Goal: Task Accomplishment & Management: Manage account settings

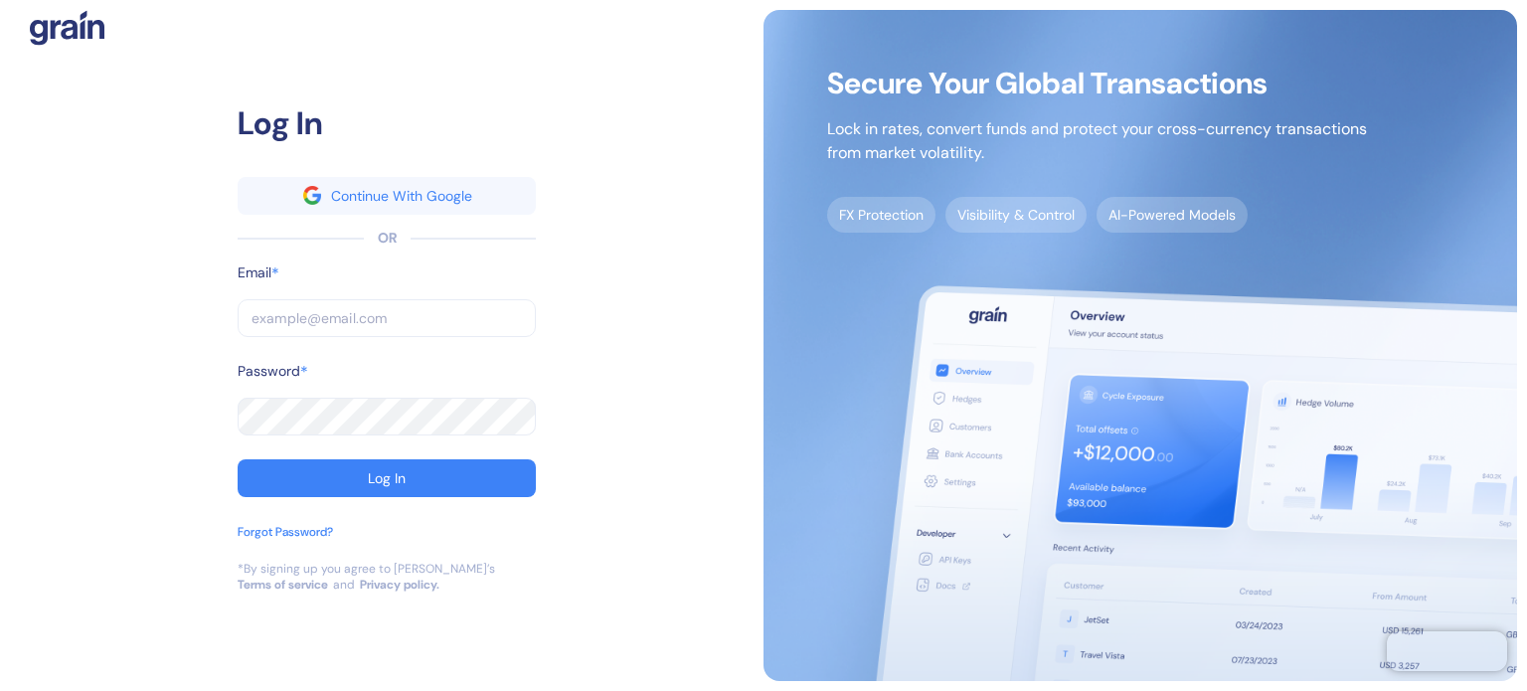
type input "[PERSON_NAME][EMAIL_ADDRESS][PERSON_NAME][DOMAIN_NAME]"
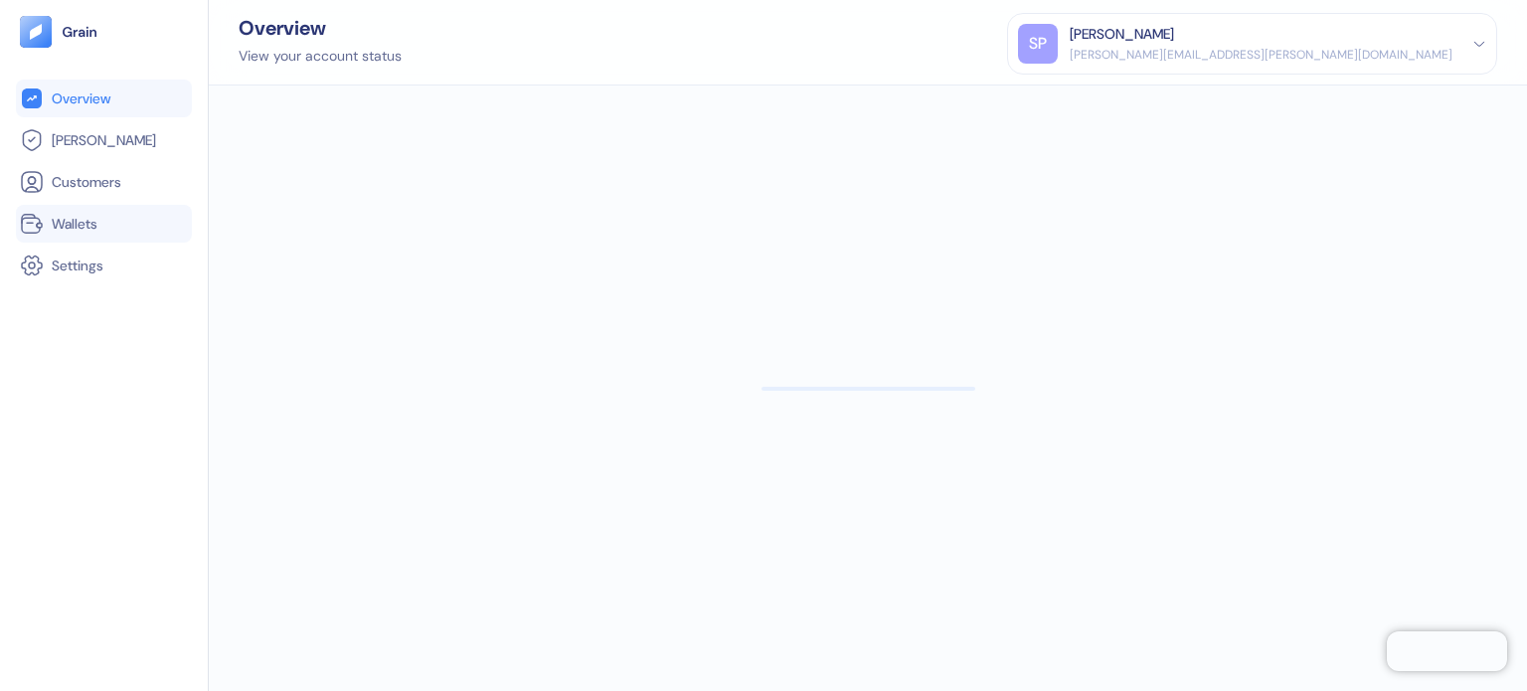
click at [82, 220] on span "Wallets" at bounding box center [75, 224] width 46 height 20
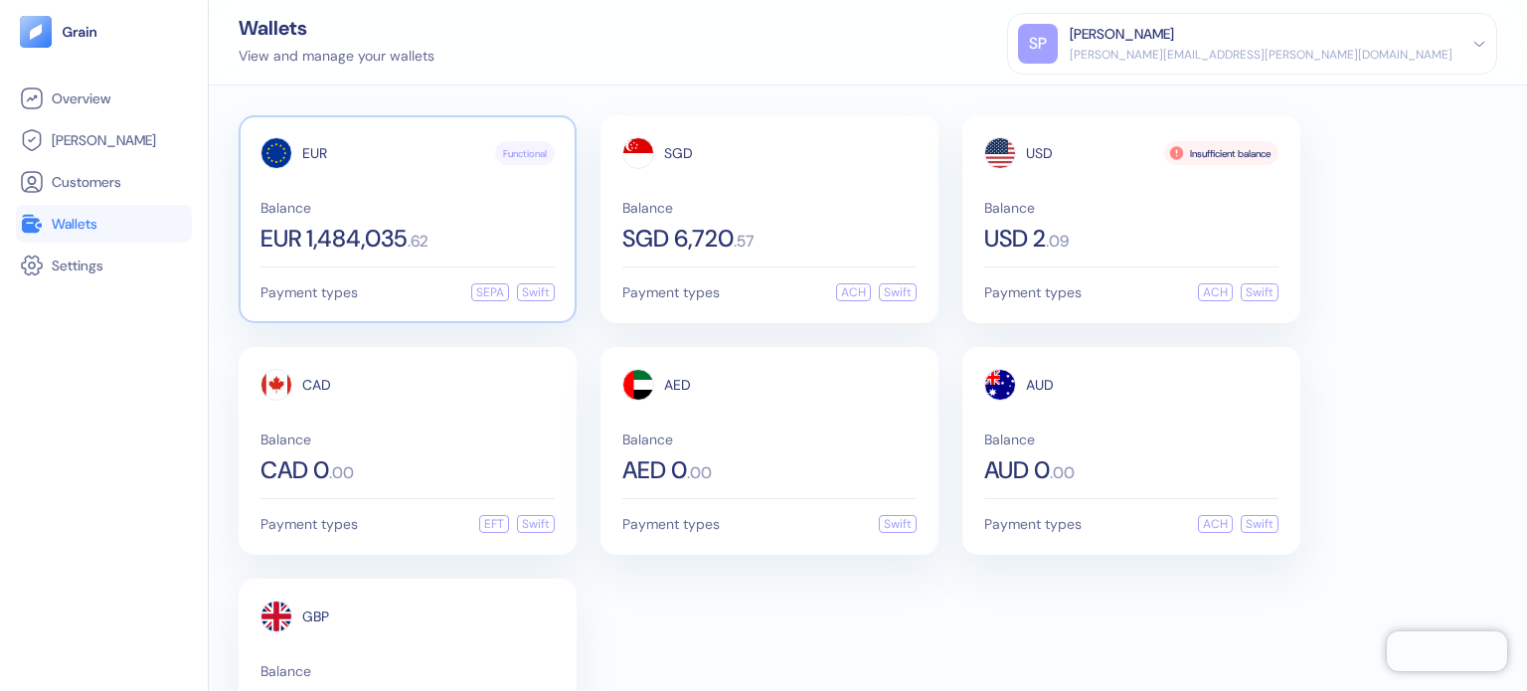
click at [408, 214] on span "Balance" at bounding box center [407, 208] width 294 height 14
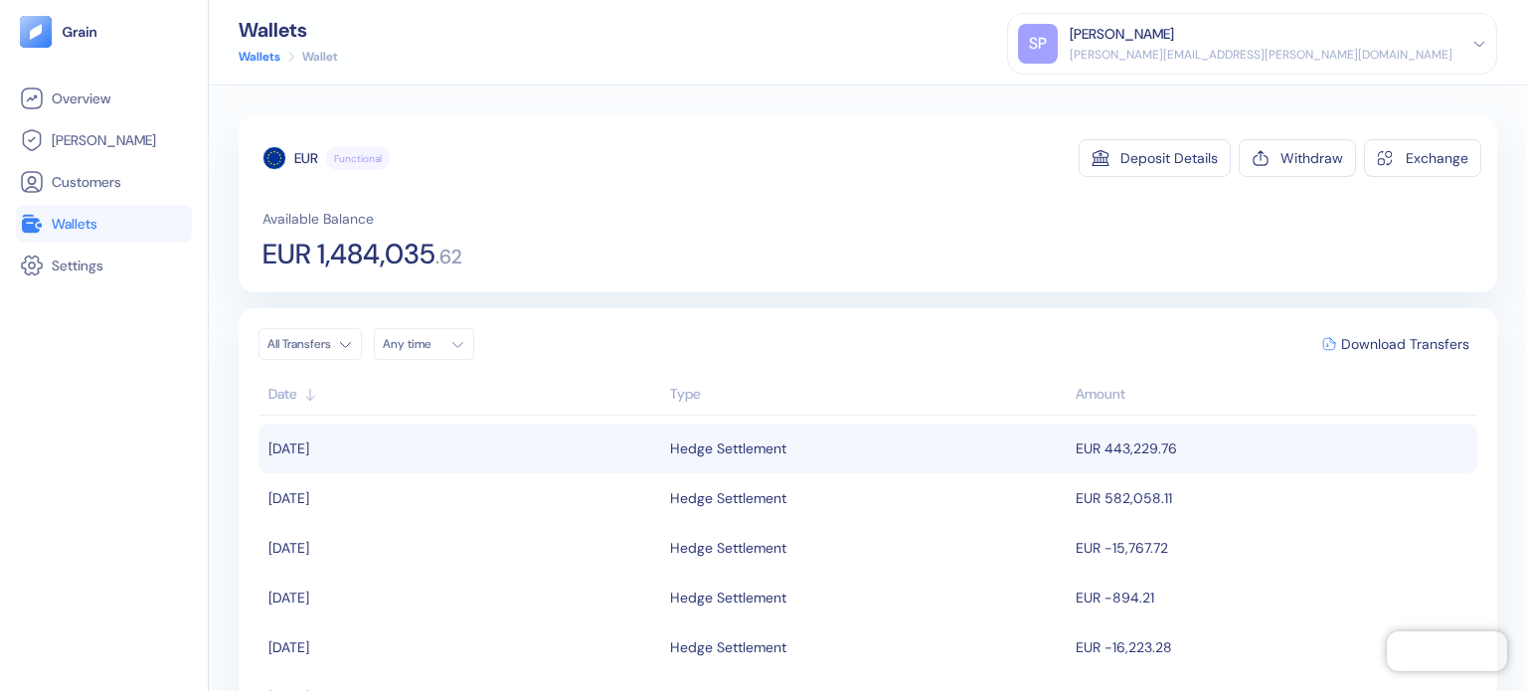
click at [1010, 455] on div "Hedge Settlement" at bounding box center [868, 449] width 397 height 34
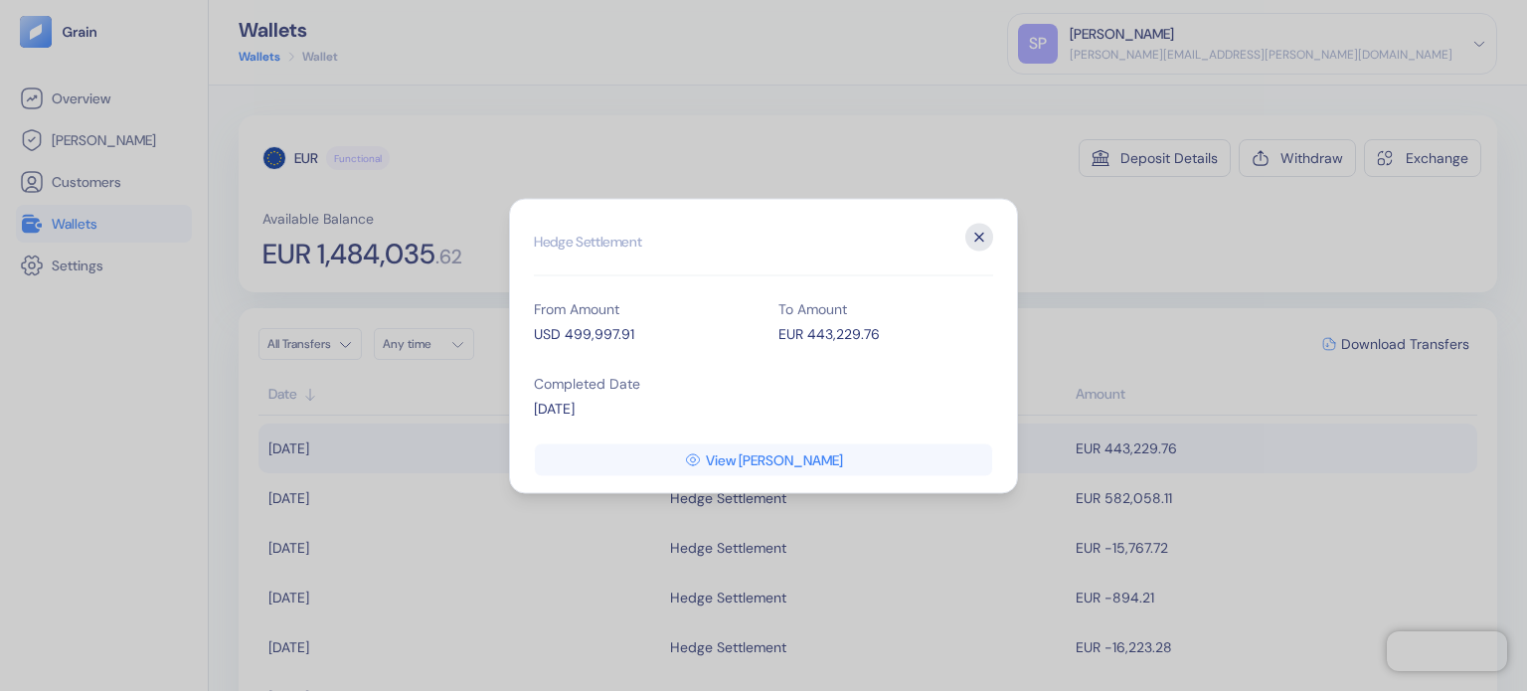
click at [990, 237] on icon "button" at bounding box center [979, 237] width 28 height 28
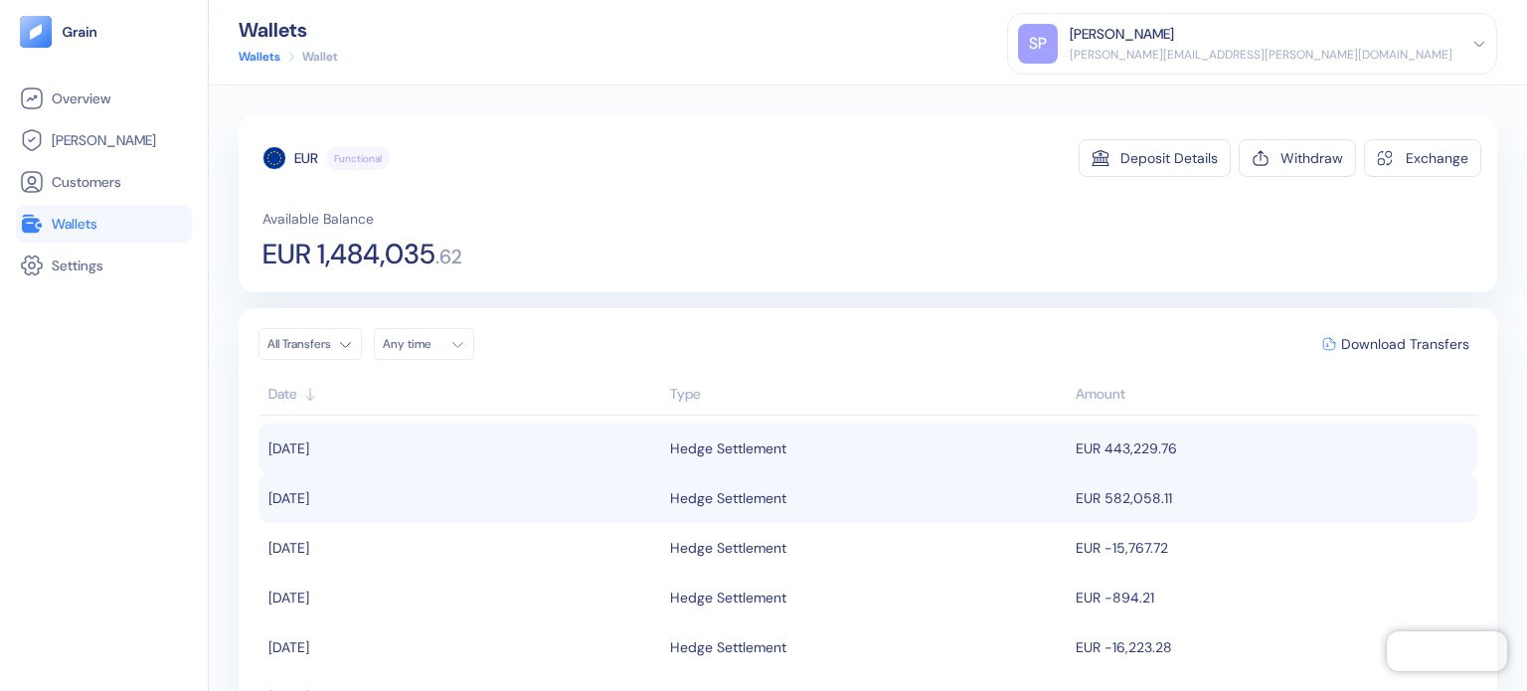
click at [1075, 490] on td "EUR 582,058.11" at bounding box center [1274, 498] width 407 height 50
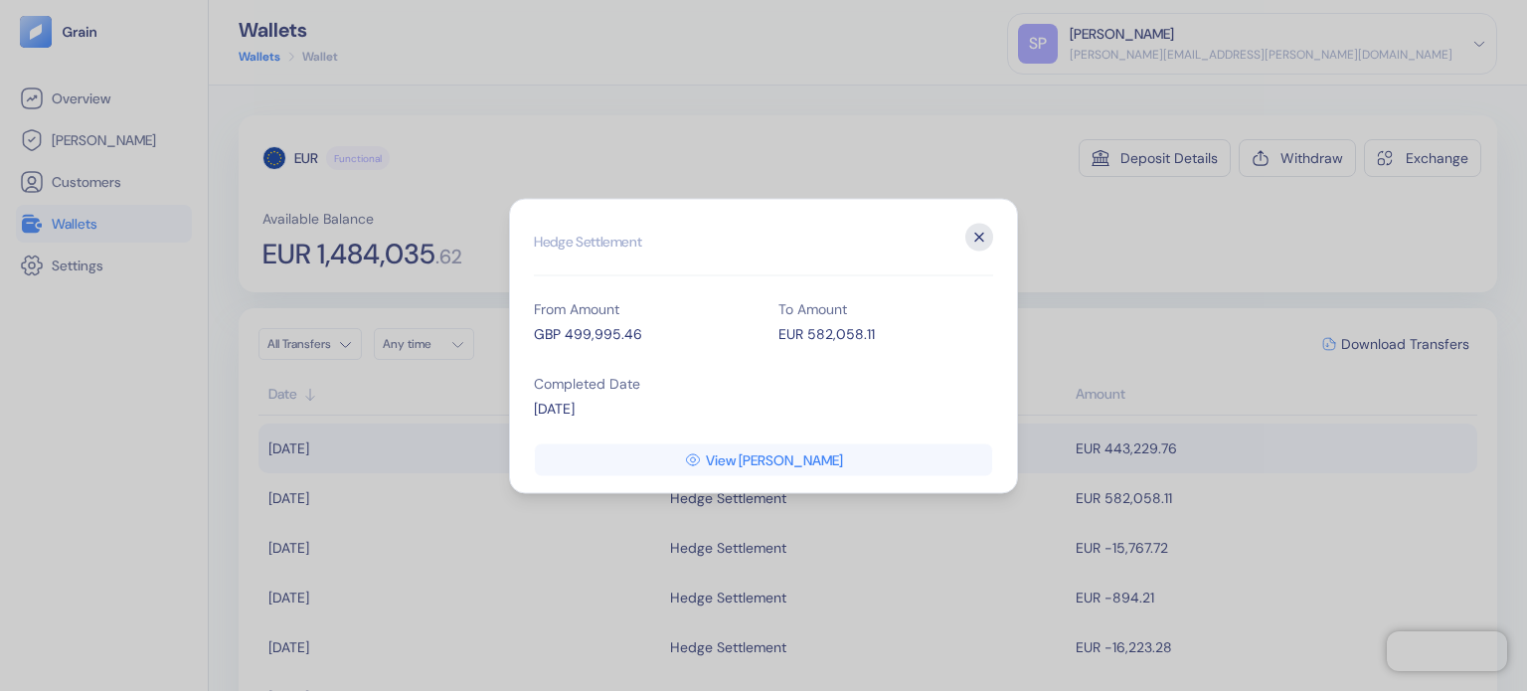
click at [990, 235] on icon "button" at bounding box center [979, 237] width 28 height 28
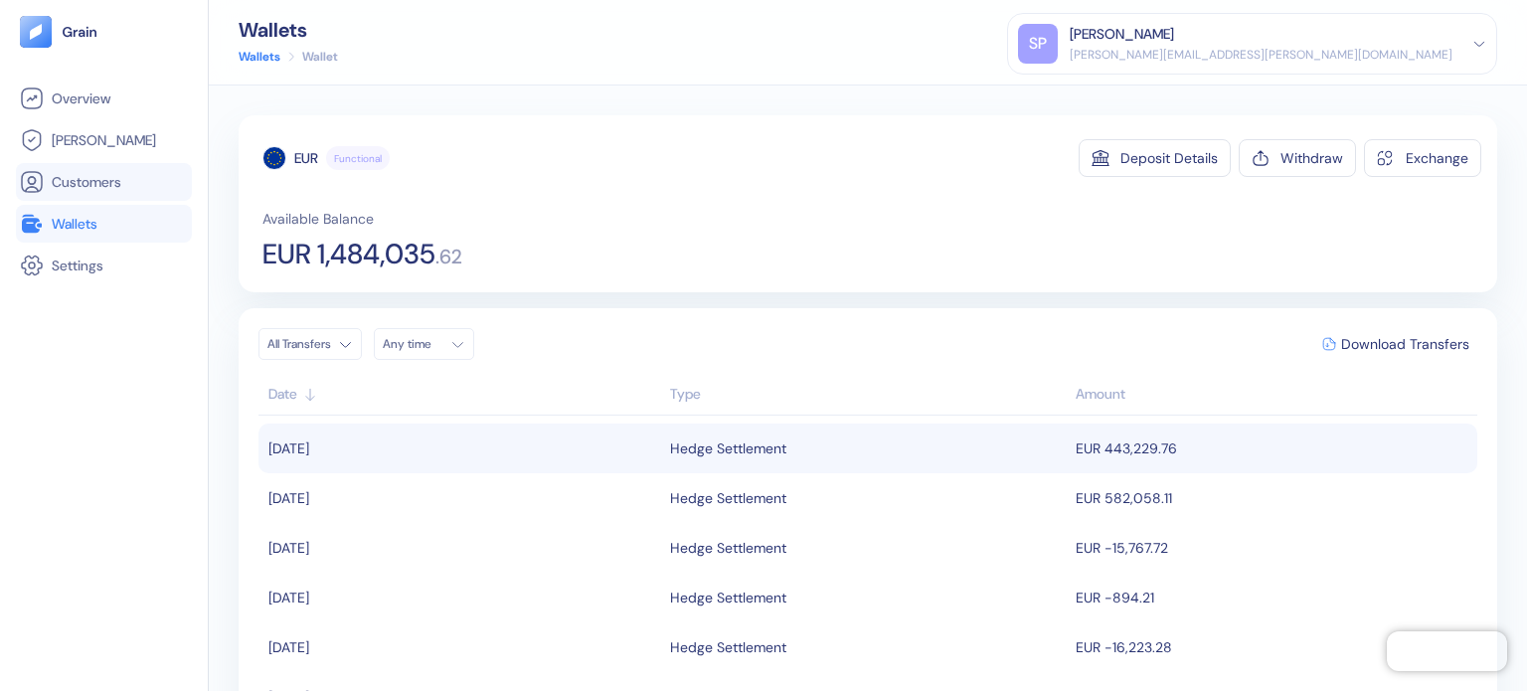
click at [135, 194] on li "Customers" at bounding box center [104, 182] width 176 height 38
click at [141, 217] on link "Wallets" at bounding box center [104, 224] width 168 height 24
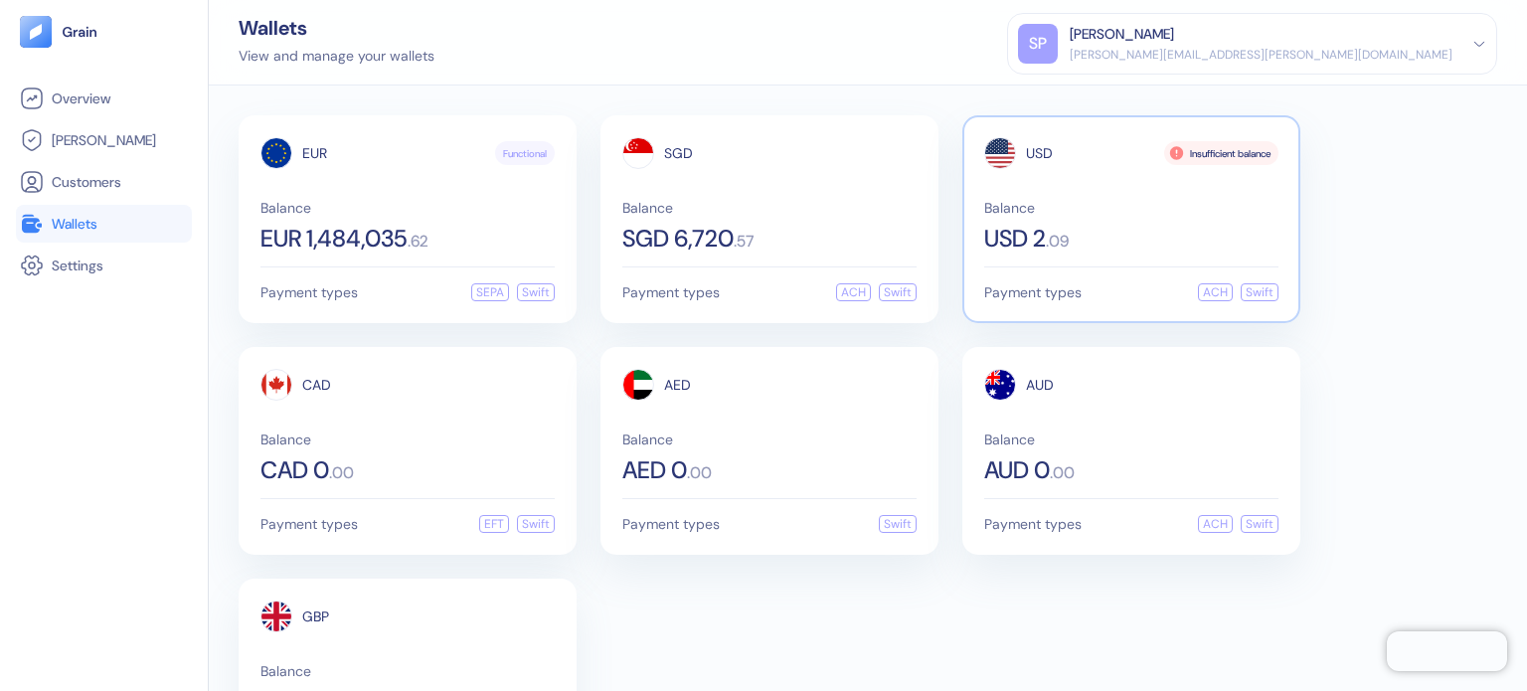
click at [1154, 268] on div "USD Insufficient balance Balance USD 2 . 09 Payment types ACH Swift" at bounding box center [1131, 219] width 338 height 208
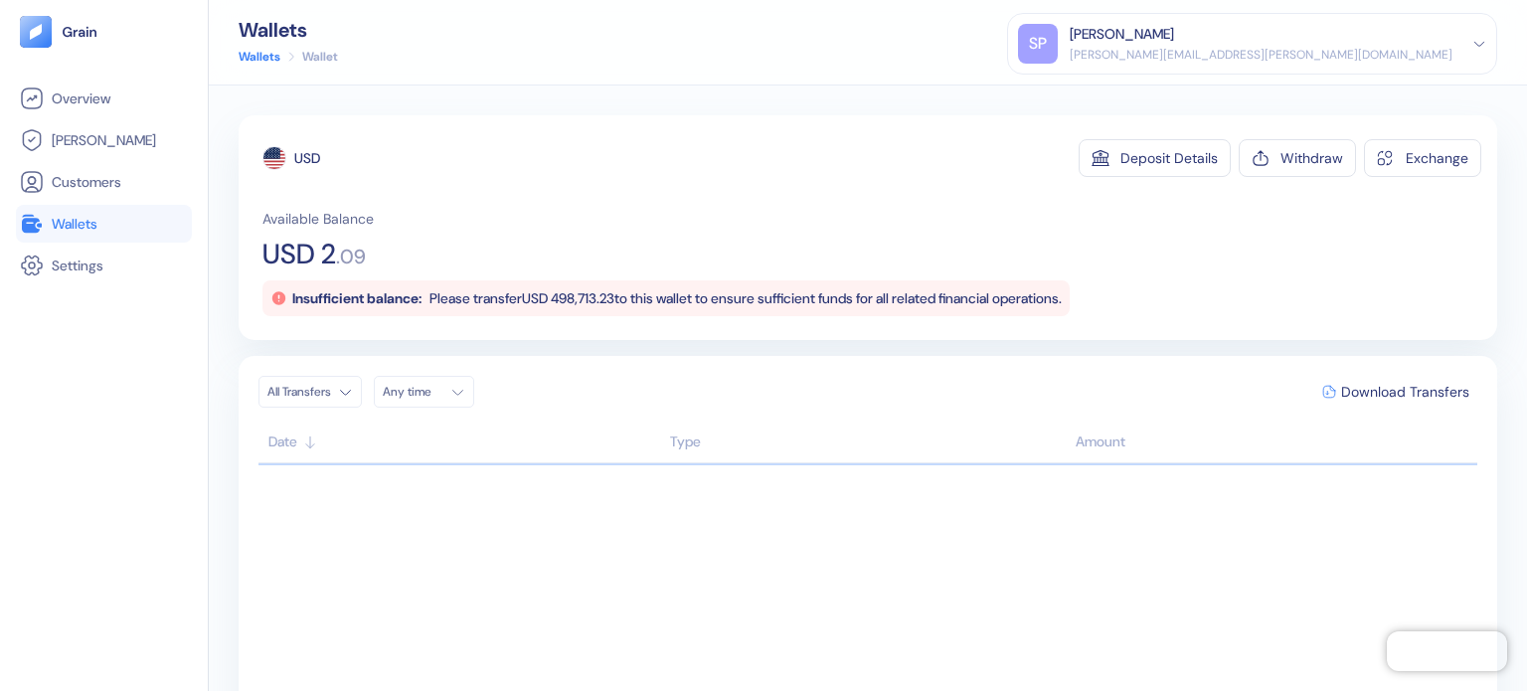
click at [99, 230] on link "Wallets" at bounding box center [104, 224] width 168 height 24
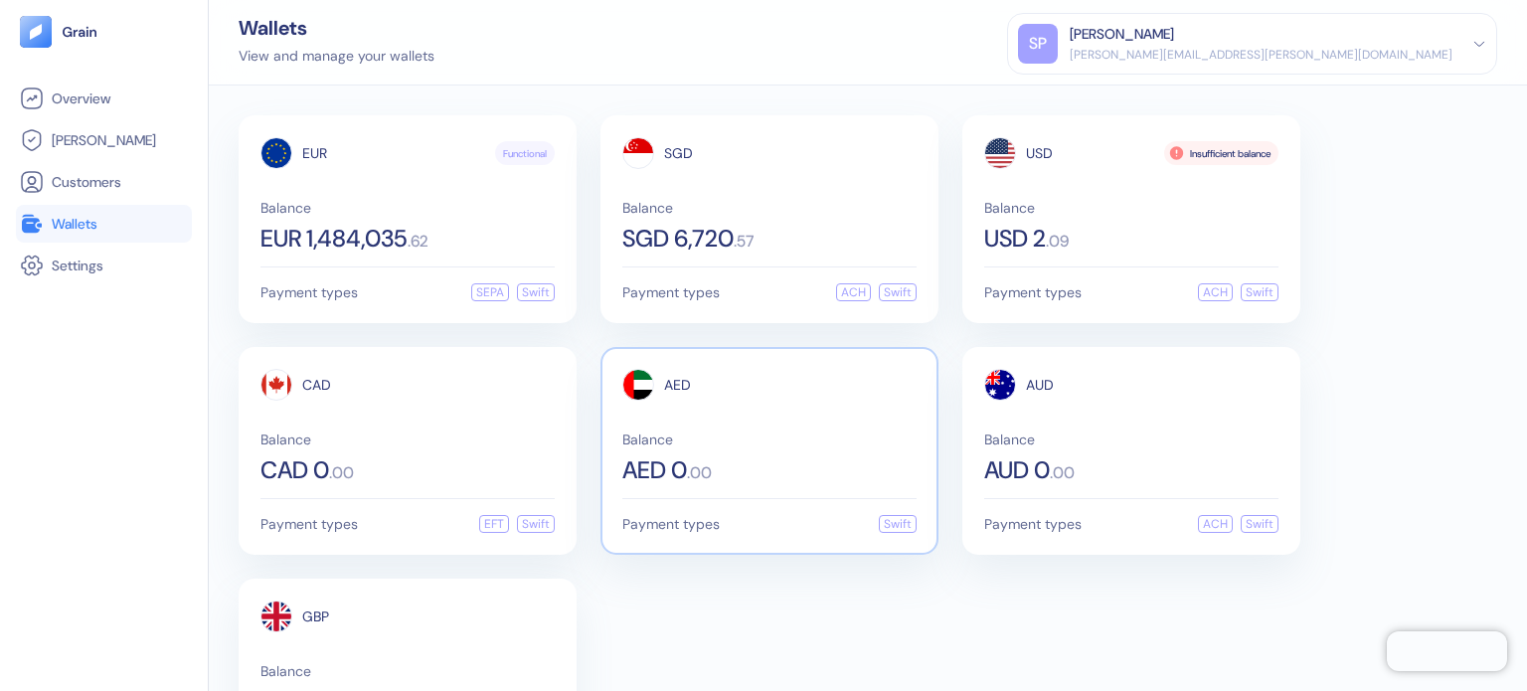
click at [810, 433] on span "Balance" at bounding box center [769, 440] width 294 height 14
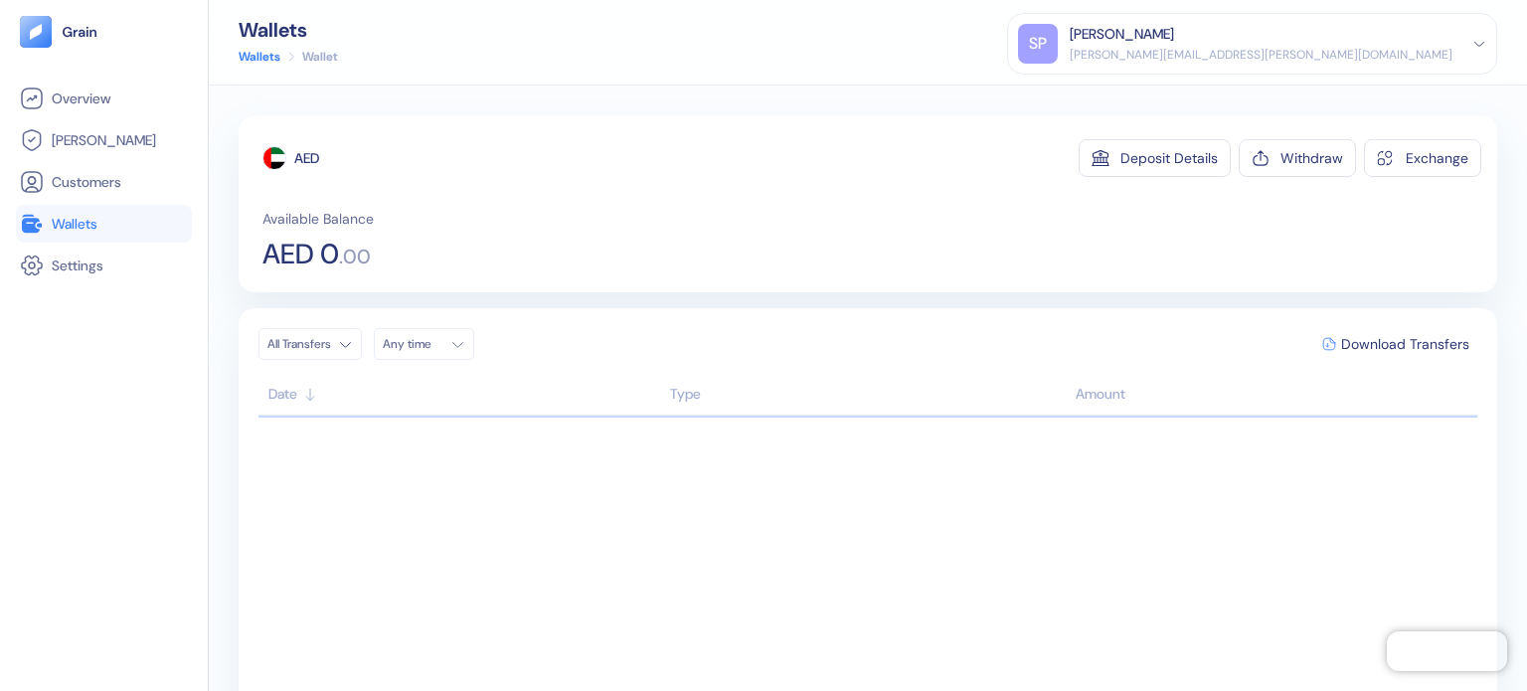
click at [89, 218] on span "Wallets" at bounding box center [75, 224] width 46 height 20
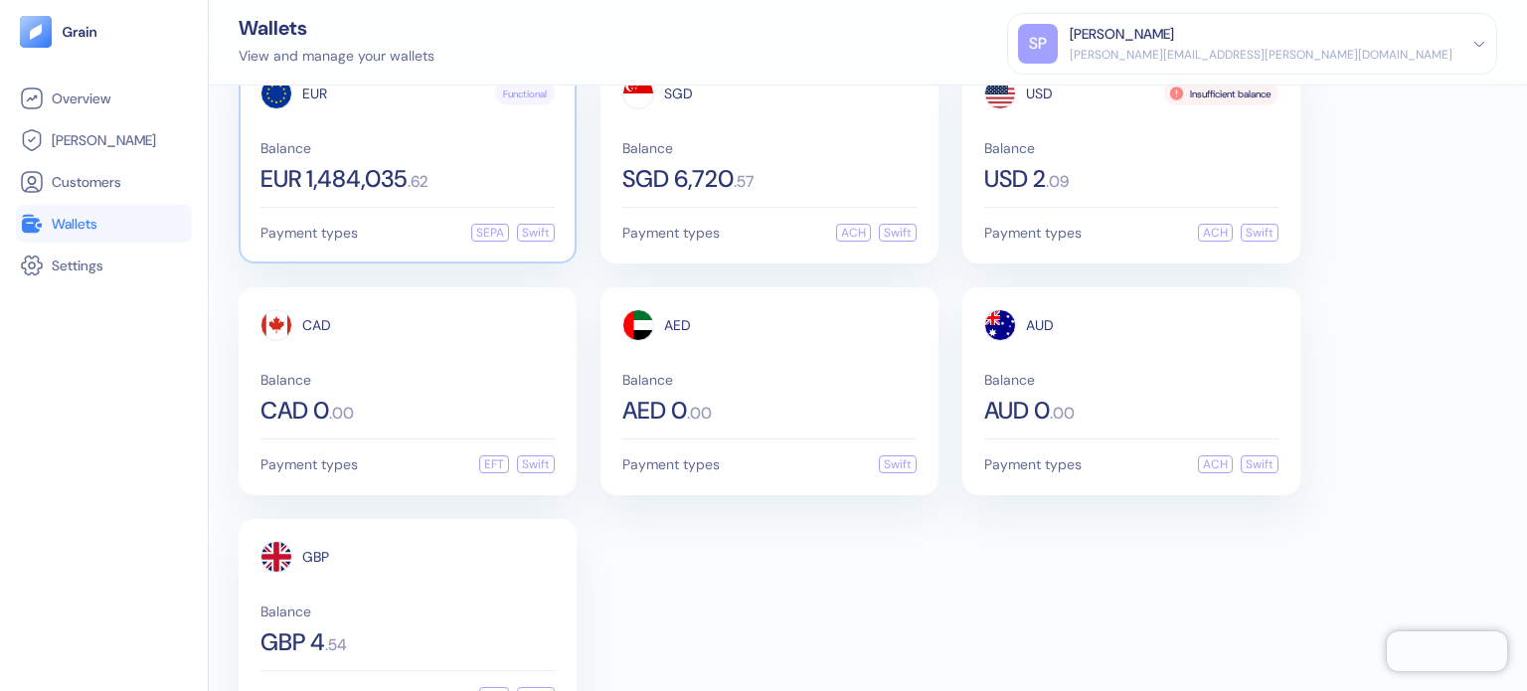
scroll to position [120, 0]
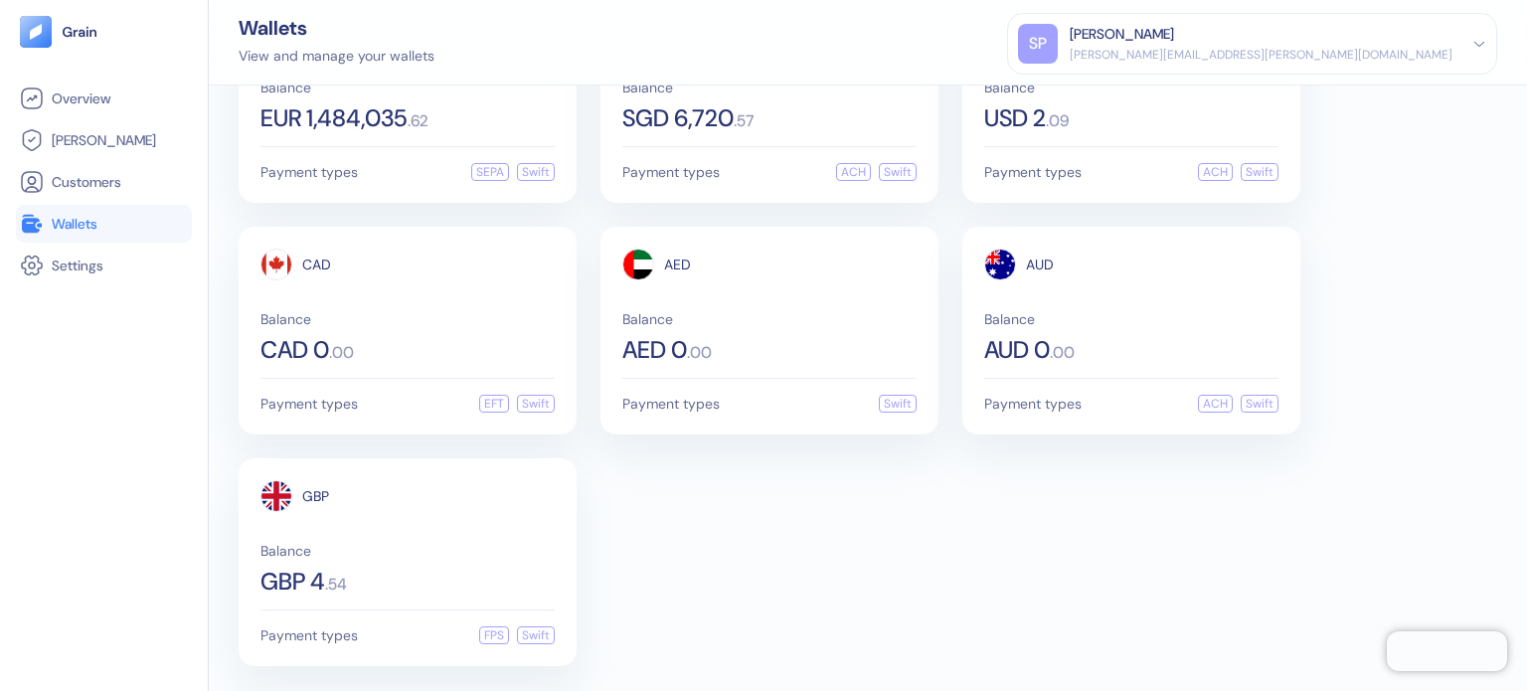
click at [747, 683] on div "EUR Functional Balance EUR 1,484,035 . 62 Payment types SEPA Swift SGD Balance …" at bounding box center [868, 389] width 1318 height 606
